Goal: Information Seeking & Learning: Learn about a topic

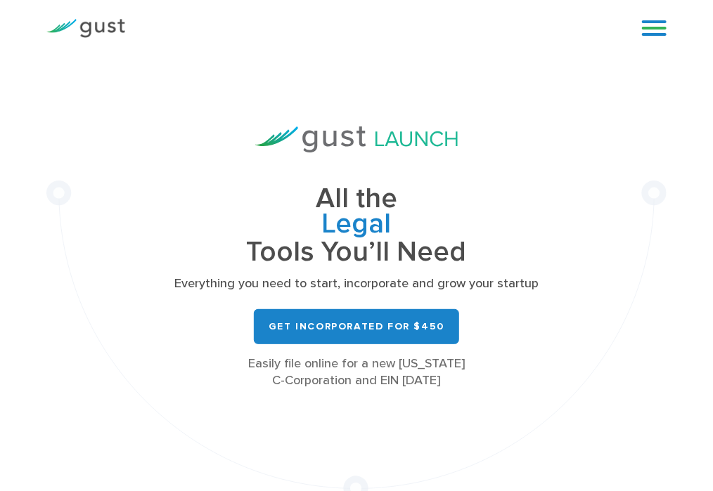
click at [662, 29] on link at bounding box center [654, 28] width 25 height 21
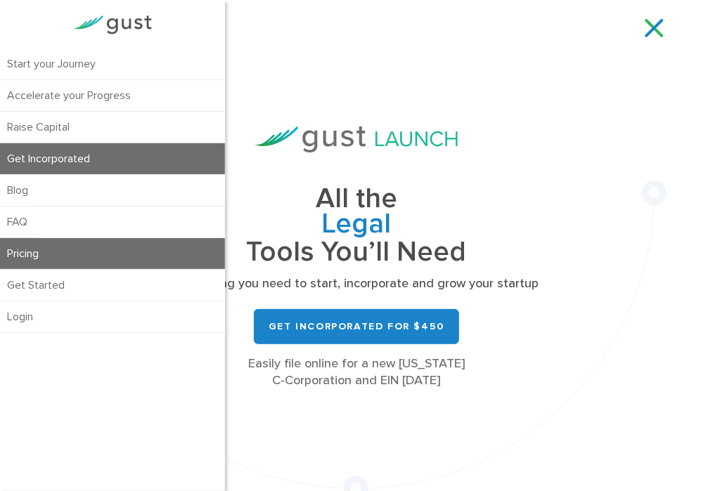
click at [35, 254] on link "Pricing" at bounding box center [112, 253] width 225 height 31
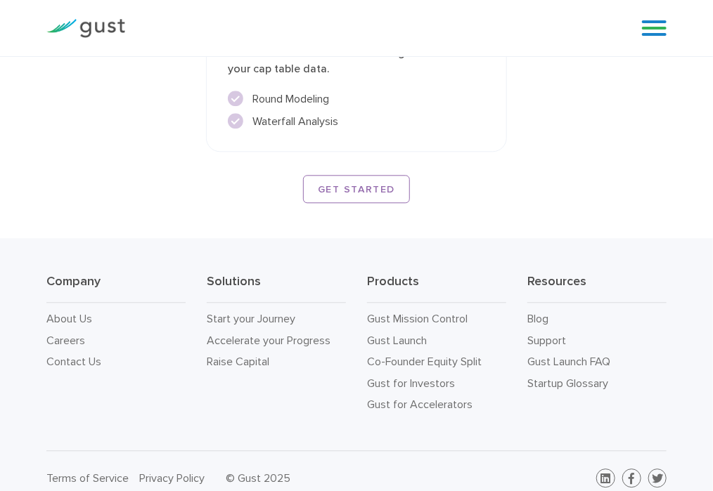
scroll to position [2865, 0]
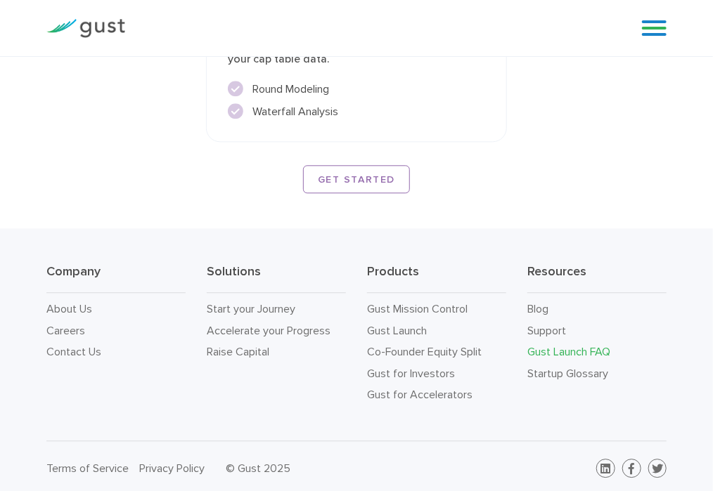
click at [582, 349] on link "Gust Launch FAQ" at bounding box center [568, 351] width 83 height 13
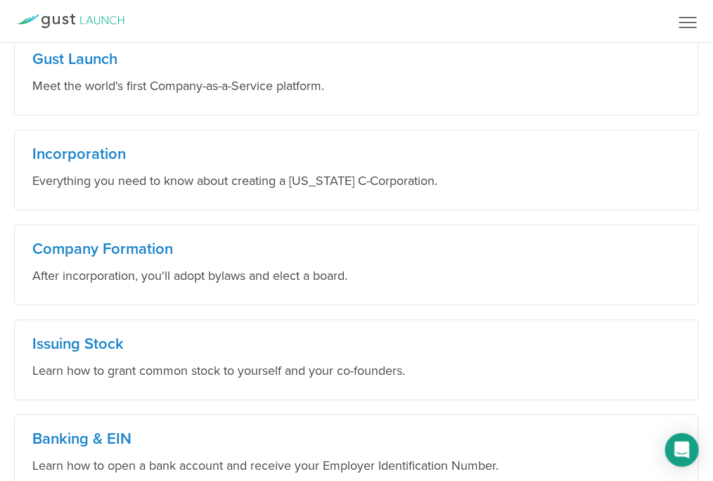
scroll to position [1010, 0]
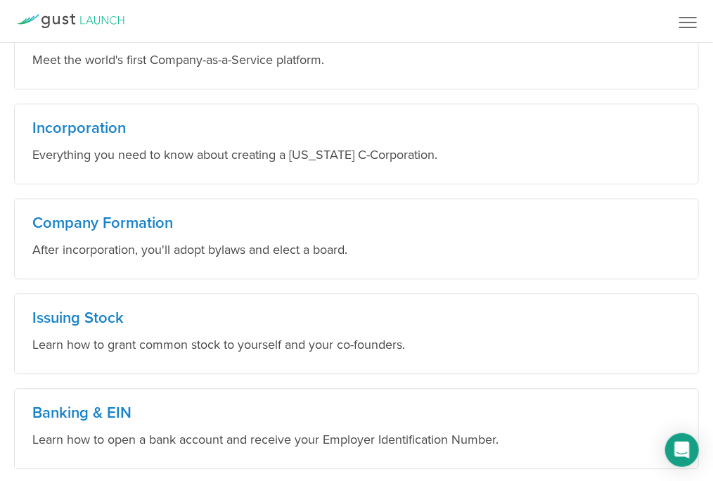
click at [0, 0] on link "Pricing" at bounding box center [0, 0] width 0 height 0
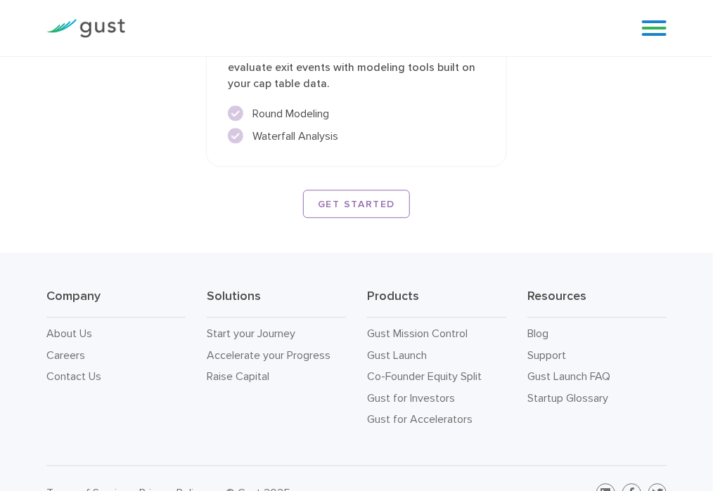
scroll to position [2865, 0]
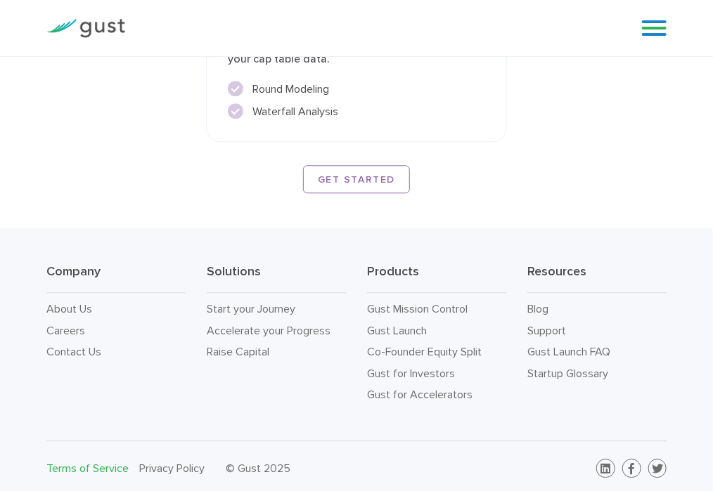
click at [104, 463] on link "Terms of Service" at bounding box center [87, 468] width 82 height 13
